Goal: Task Accomplishment & Management: Complete application form

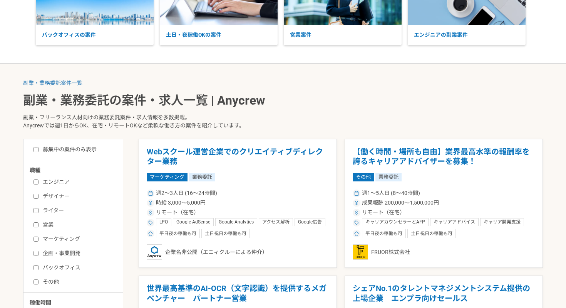
scroll to position [89, 0]
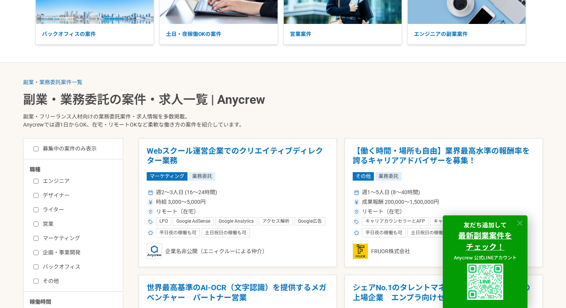
click at [520, 219] on icon at bounding box center [520, 222] width 9 height 9
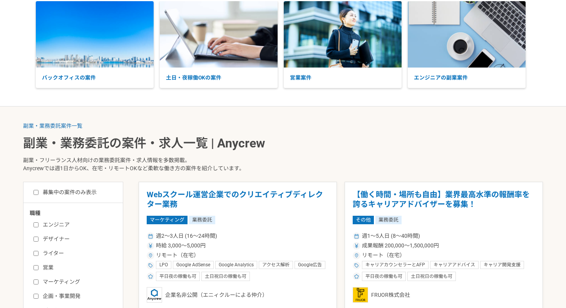
scroll to position [0, 0]
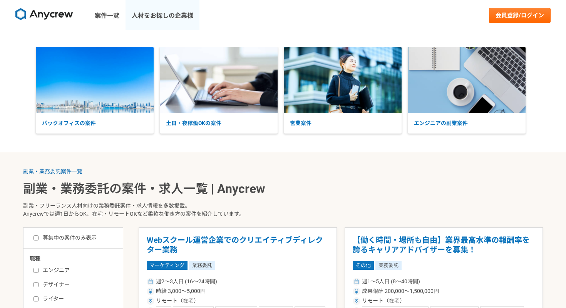
click at [152, 17] on link "人材をお探しの企業様" at bounding box center [163, 15] width 74 height 31
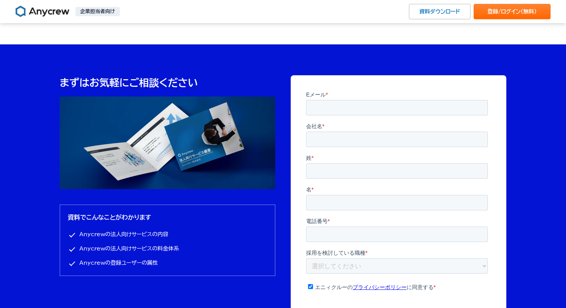
scroll to position [2378, 0]
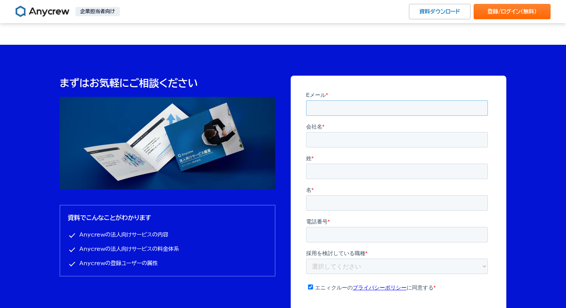
click at [316, 110] on input "Eメール *" at bounding box center [397, 107] width 182 height 15
type input "[EMAIL_ADDRESS][DOMAIN_NAME]"
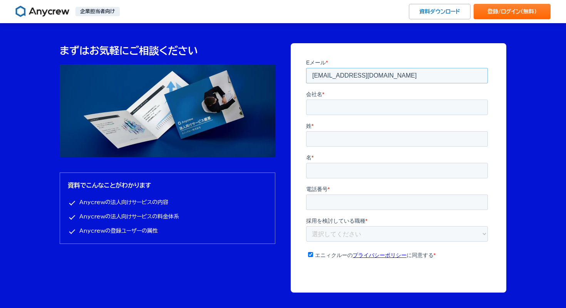
scroll to position [2409, 0]
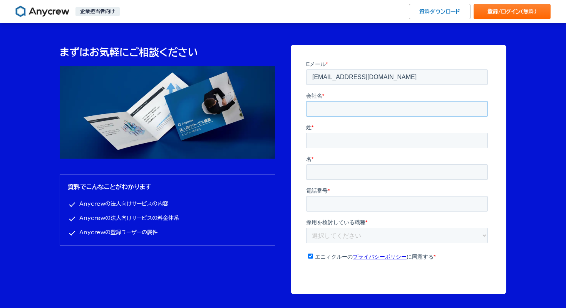
click at [325, 109] on input "会社名 *" at bounding box center [397, 108] width 182 height 15
type input "株式会社エヌイチ"
click at [345, 142] on input "姓 *" at bounding box center [397, 139] width 182 height 15
type input "[PERSON_NAME]"
click at [433, 164] on input "名 *" at bounding box center [397, 171] width 182 height 15
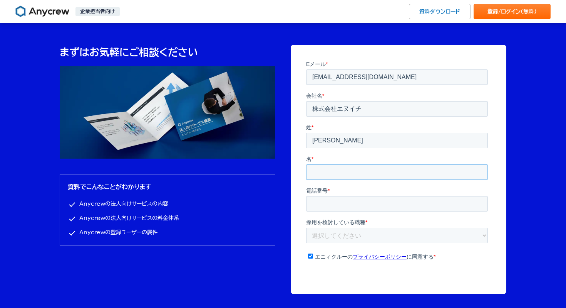
type input "[PERSON_NAME]"
click at [371, 195] on input "電話番号 *" at bounding box center [397, 202] width 182 height 15
type input "[PHONE_NUMBER]"
click at [339, 227] on select "選択してください 企画・事業開発 マーケティング 営業 財務・経理 人事・採用 エンジニア PM デザイナー ライター その他" at bounding box center [397, 234] width 182 height 15
click at [356, 227] on select "選択してください 企画・事業開発 マーケティング 営業 財務・経理 人事・採用 エンジニア PM デザイナー ライター その他" at bounding box center [397, 234] width 182 height 15
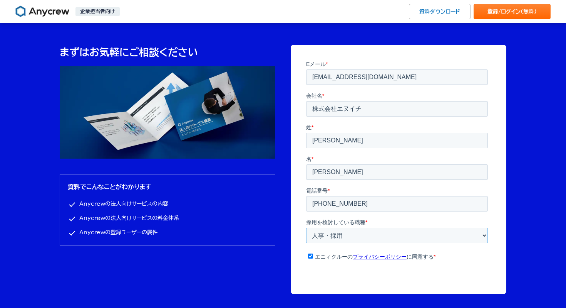
click at [306, 227] on select "選択してください 企画・事業開発 マーケティング 営業 財務・経理 人事・採用 エンジニア PM デザイナー ライター その他" at bounding box center [397, 234] width 182 height 15
click at [345, 227] on select "選択してください 企画・事業開発 マーケティング 営業 財務・経理 人事・採用 エンジニア PM デザイナー ライター その他" at bounding box center [397, 234] width 182 height 15
select select "pm"
click at [306, 227] on select "選択してください 企画・事業開発 マーケティング 営業 財務・経理 人事・採用 エンジニア PM デザイナー ライター その他" at bounding box center [397, 234] width 182 height 15
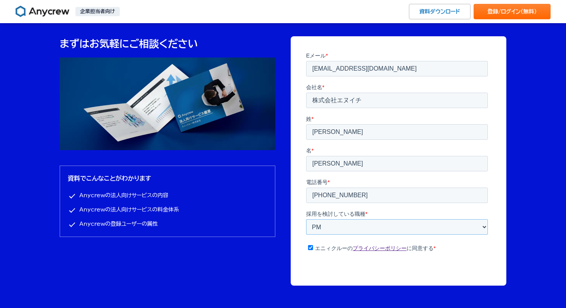
scroll to position [2418, 0]
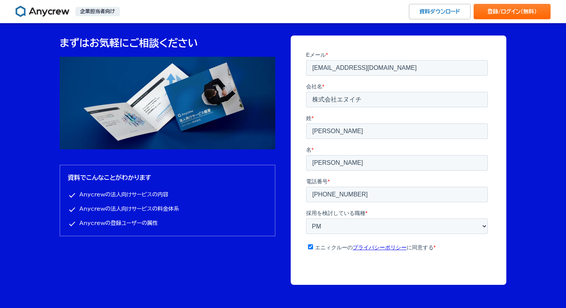
click at [387, 271] on input "資料をダウンロード" at bounding box center [398, 279] width 75 height 16
